Goal: Information Seeking & Learning: Learn about a topic

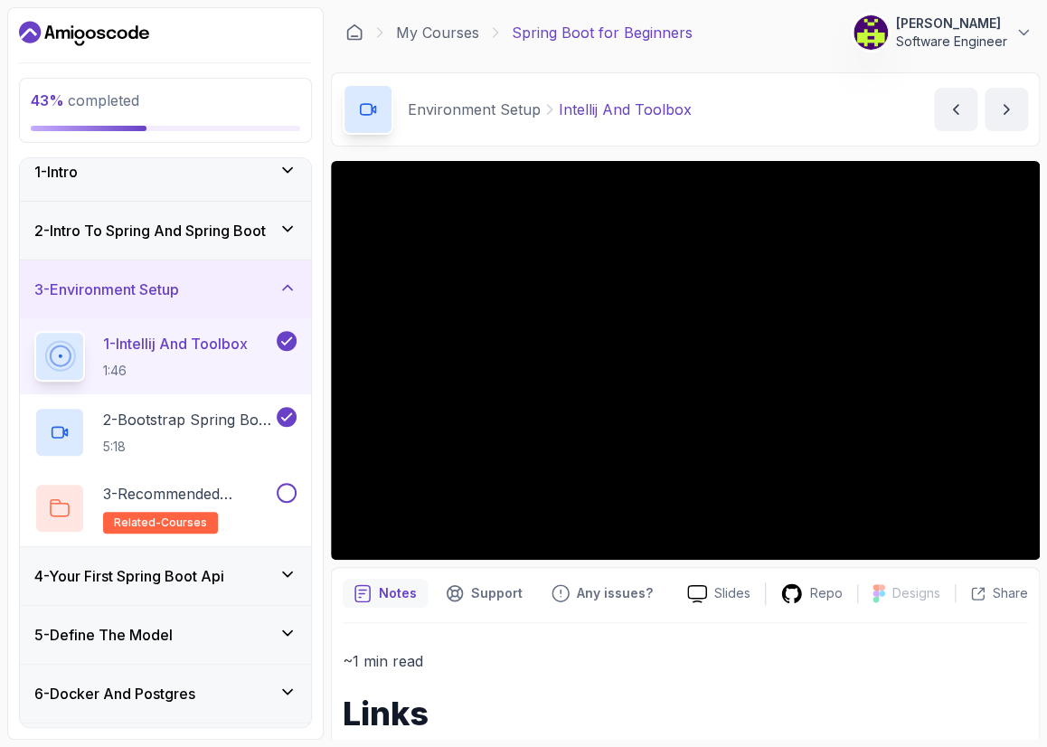
scroll to position [16, 0]
click at [287, 482] on button at bounding box center [287, 492] width 20 height 20
click at [203, 483] on p "3 - Recommended Courses" at bounding box center [188, 493] width 170 height 22
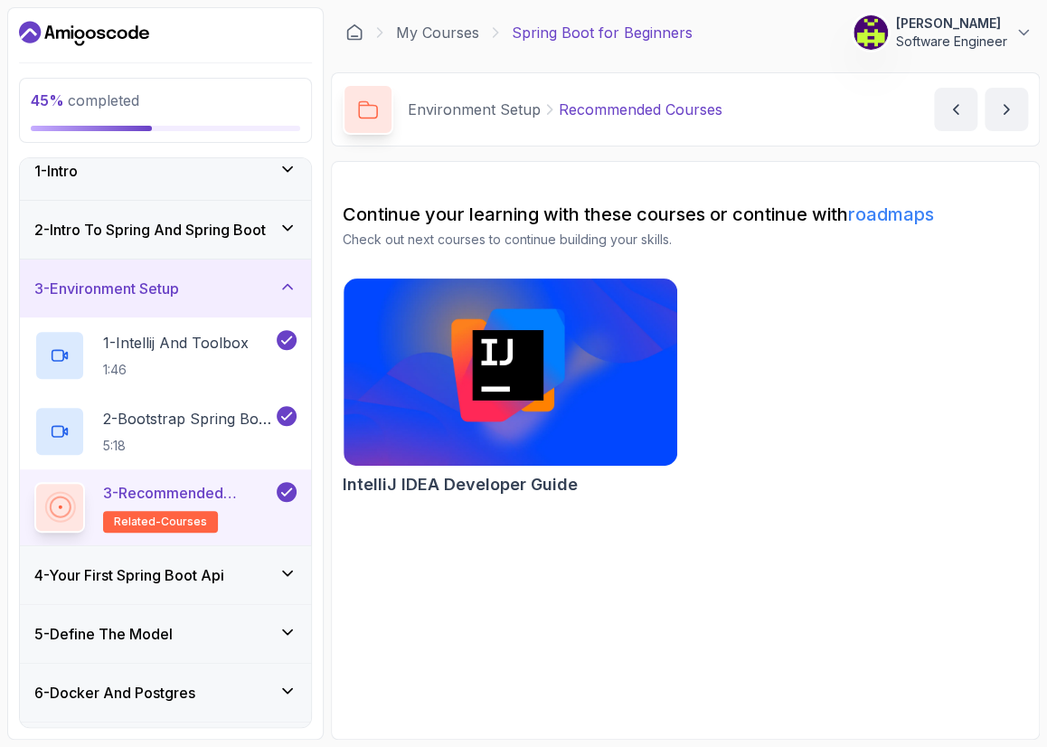
click at [203, 483] on p "3 - Recommended Courses" at bounding box center [188, 493] width 170 height 22
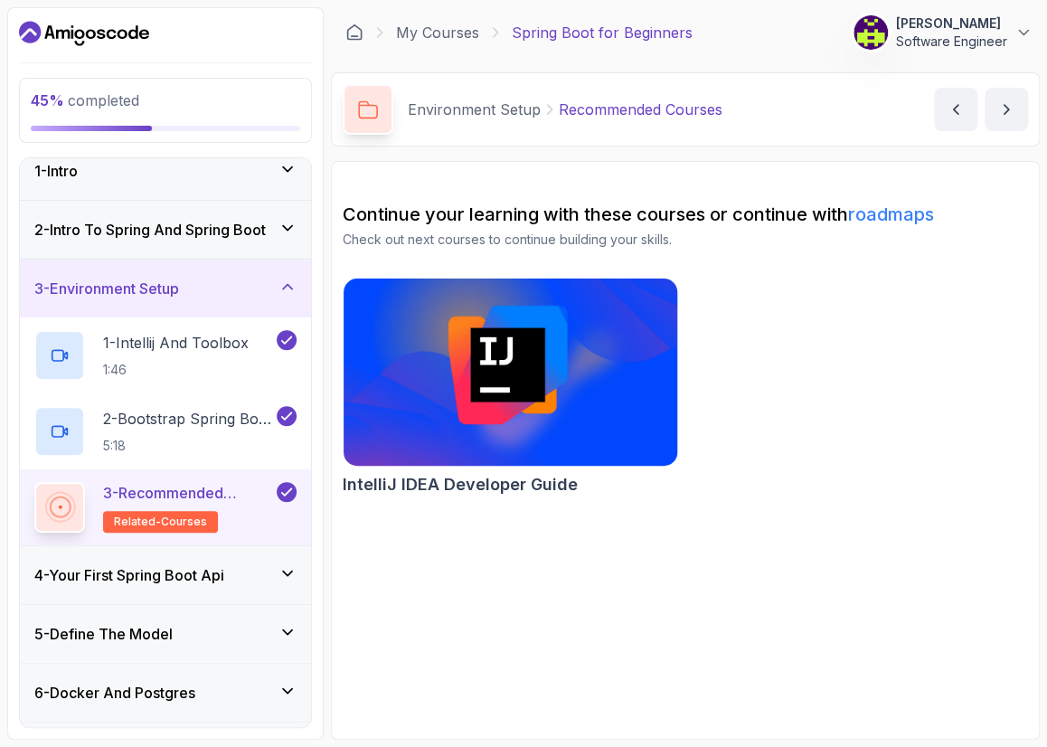
click at [513, 448] on img at bounding box center [510, 372] width 350 height 196
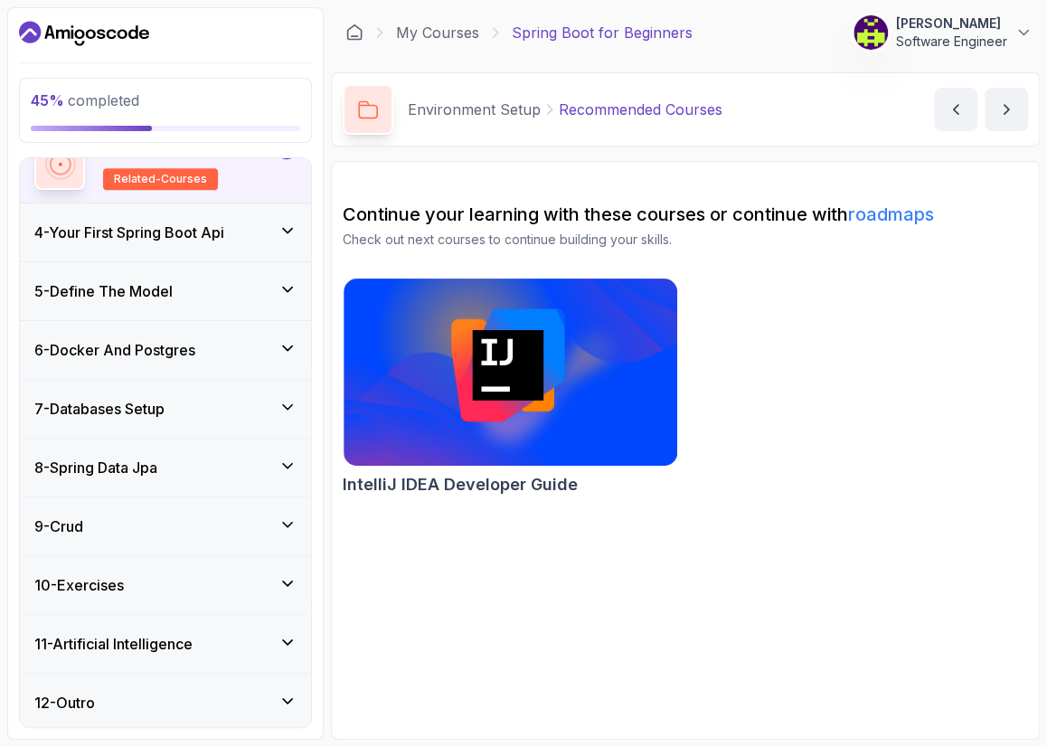
scroll to position [360, 0]
